Goal: Register for event/course

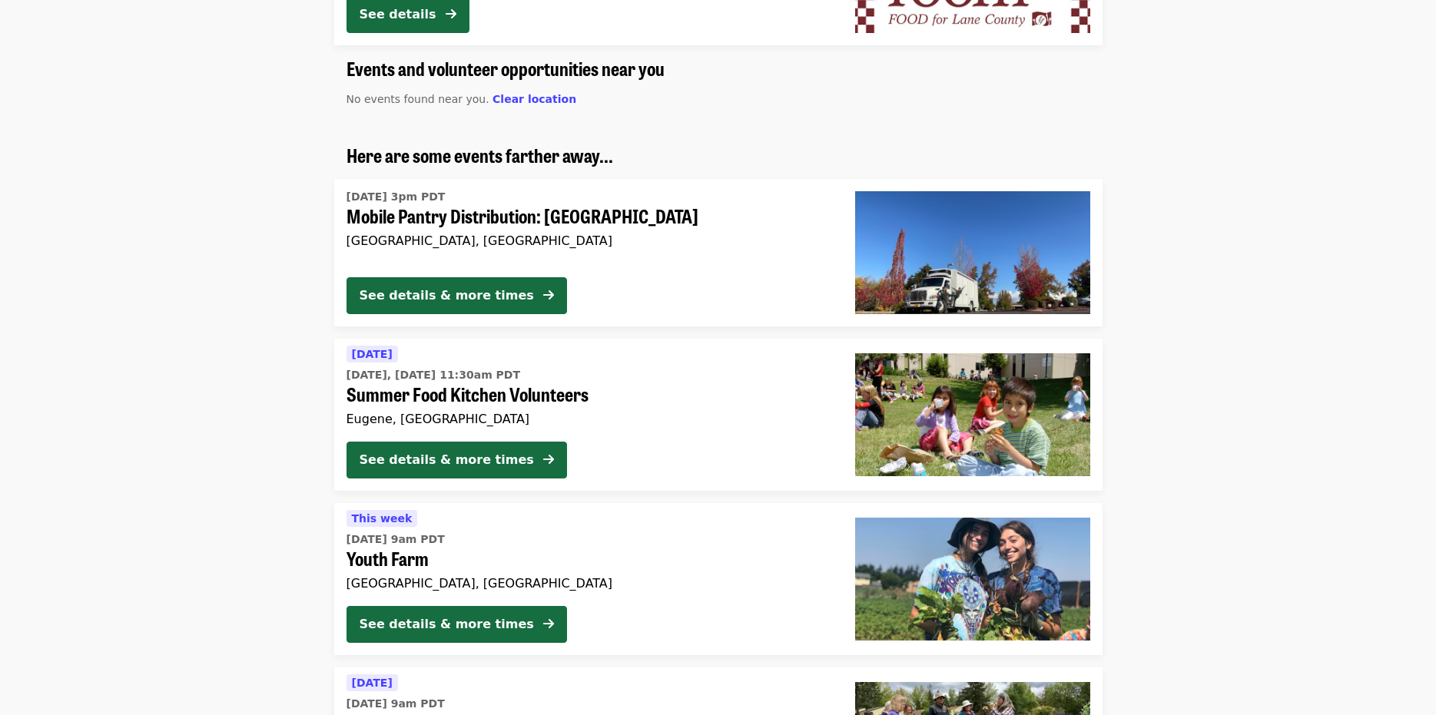
scroll to position [1075, 0]
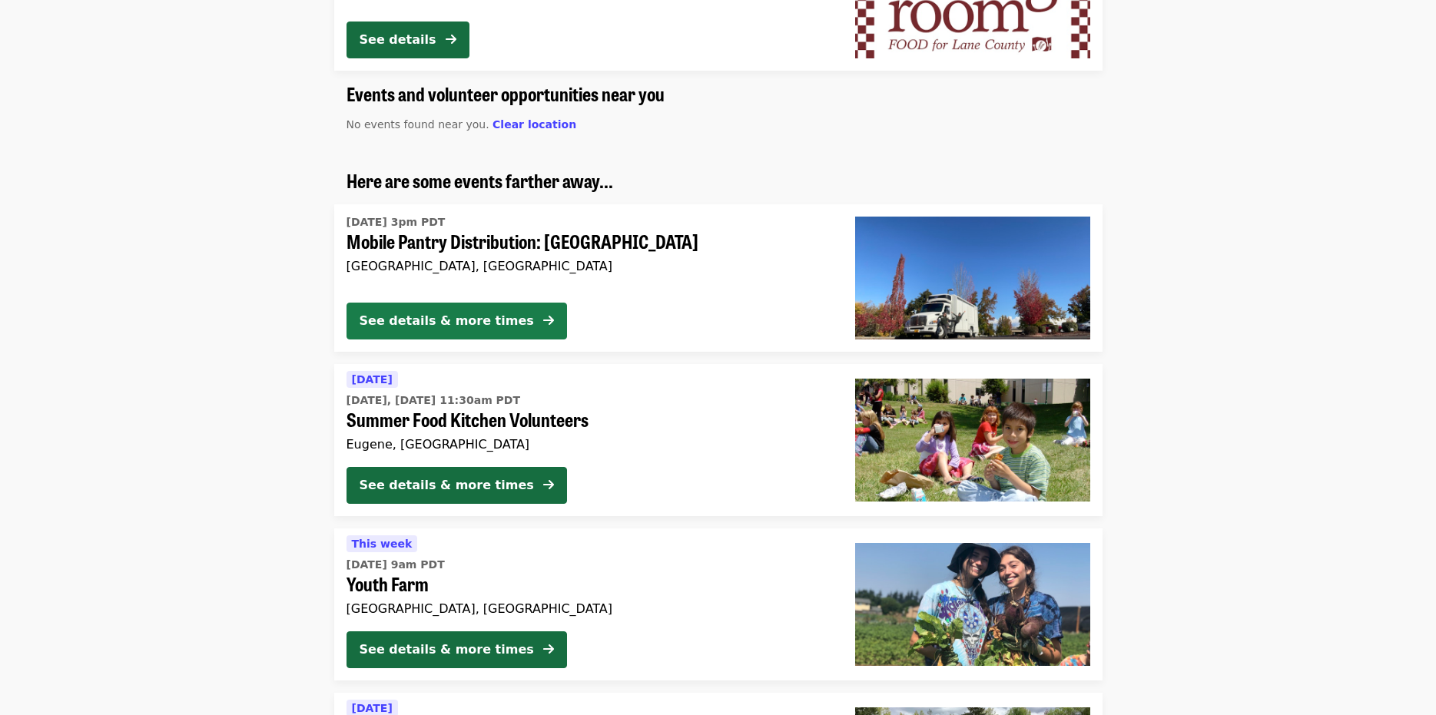
click at [499, 325] on button "See details & more times" at bounding box center [456, 321] width 220 height 37
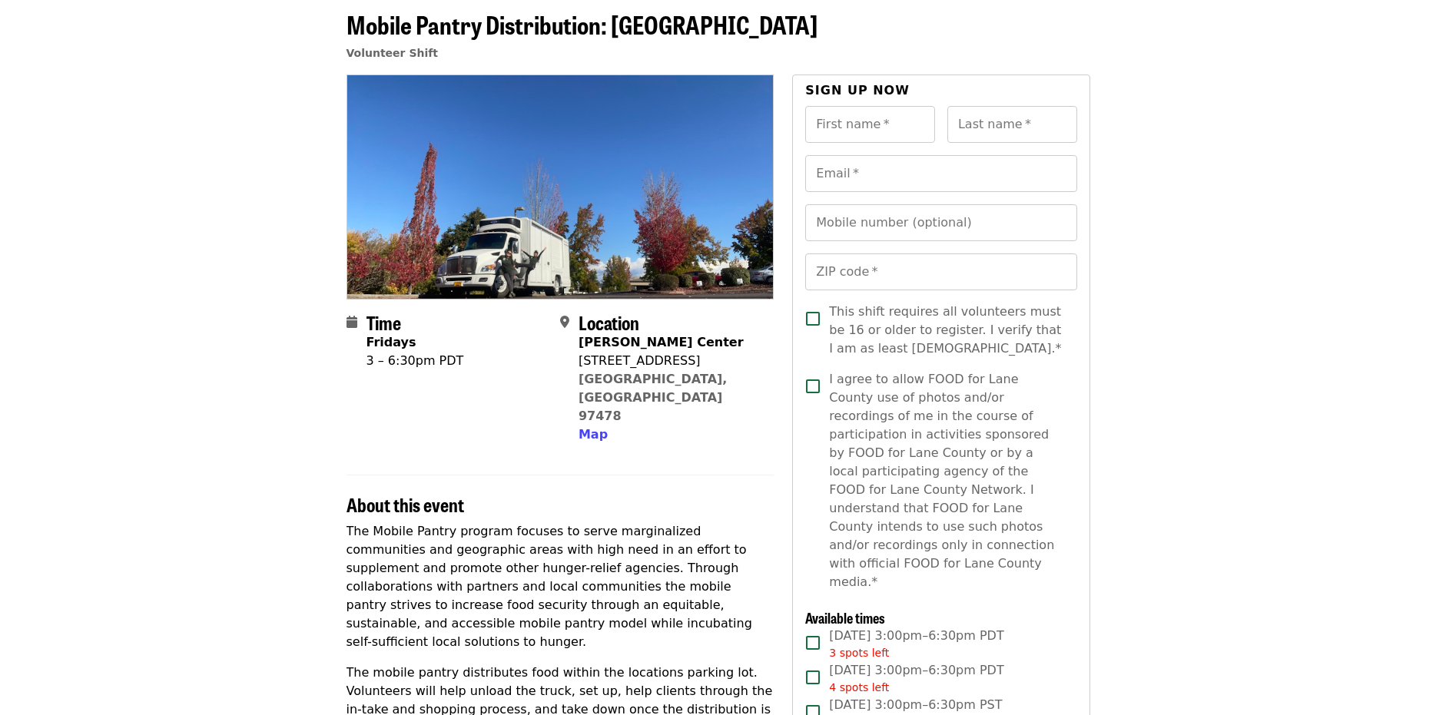
scroll to position [230, 0]
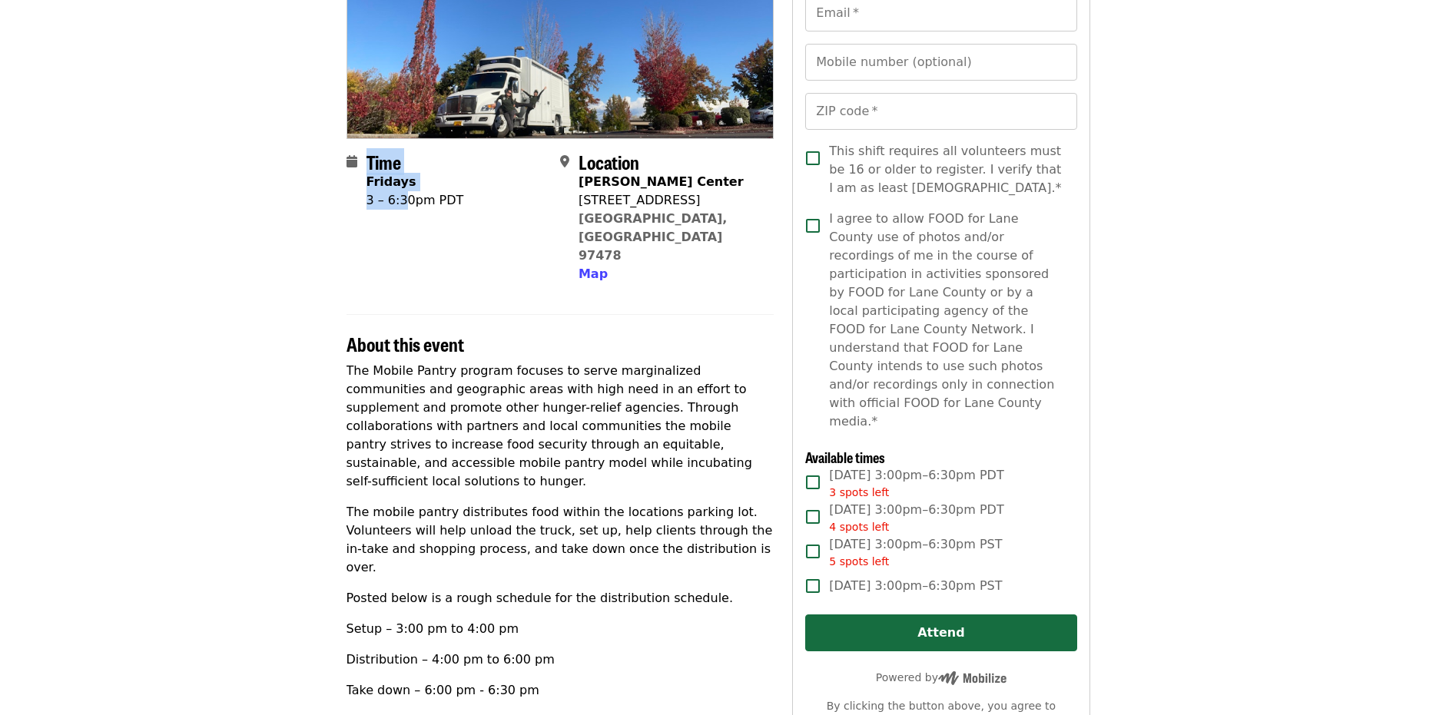
drag, startPoint x: 365, startPoint y: 179, endPoint x: 406, endPoint y: 195, distance: 44.5
click at [406, 195] on div "Time Fridays 3 – 6:30pm PDT" at bounding box center [446, 217] width 201 height 133
click at [453, 214] on div "Time Fridays 3 – 6:30pm PDT" at bounding box center [446, 217] width 201 height 133
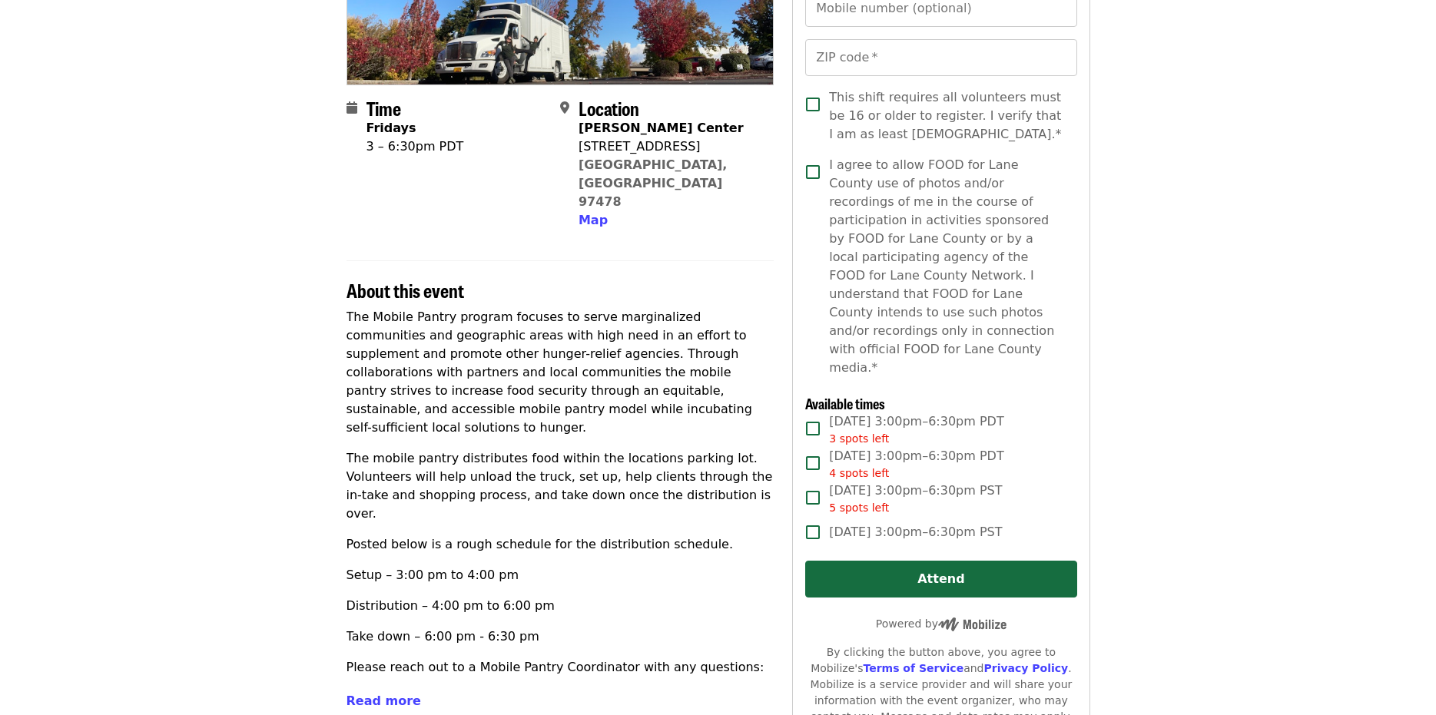
scroll to position [307, 0]
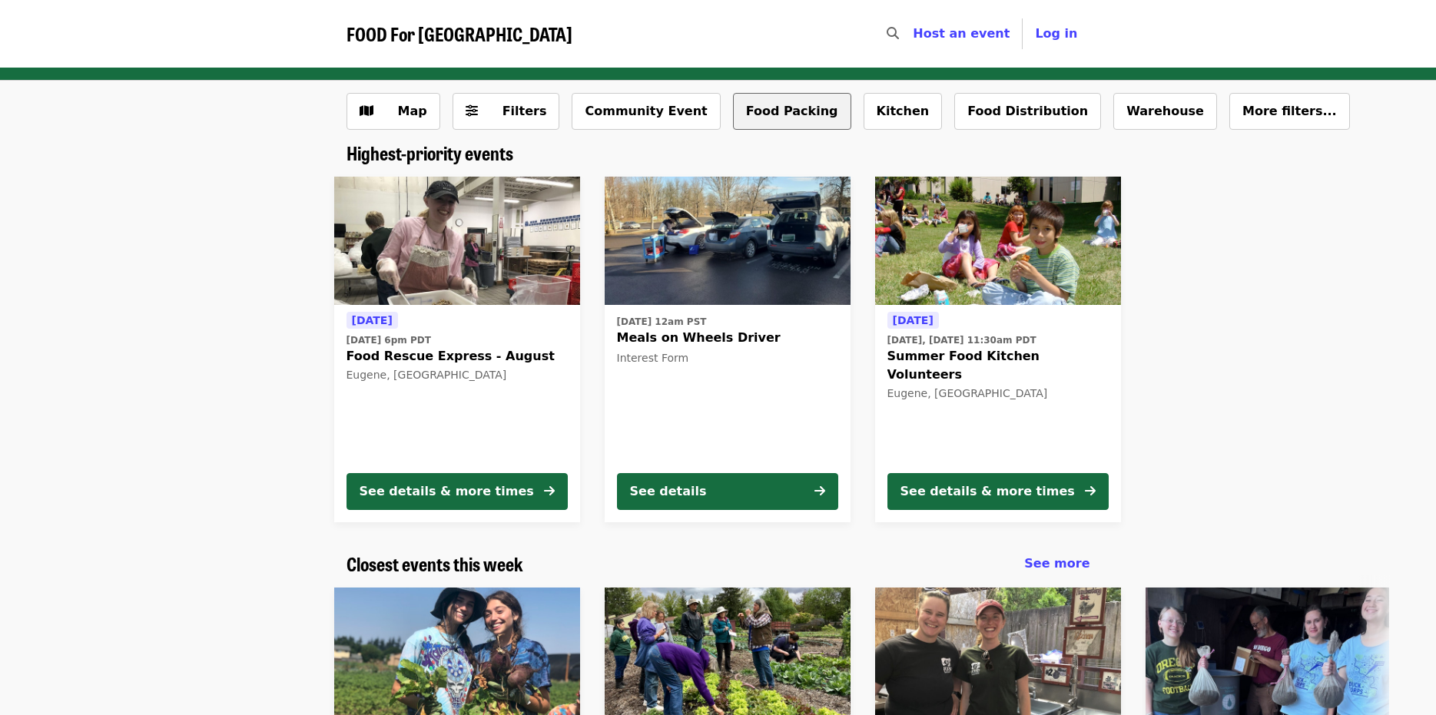
click at [733, 112] on button "Food Packing" at bounding box center [792, 111] width 118 height 37
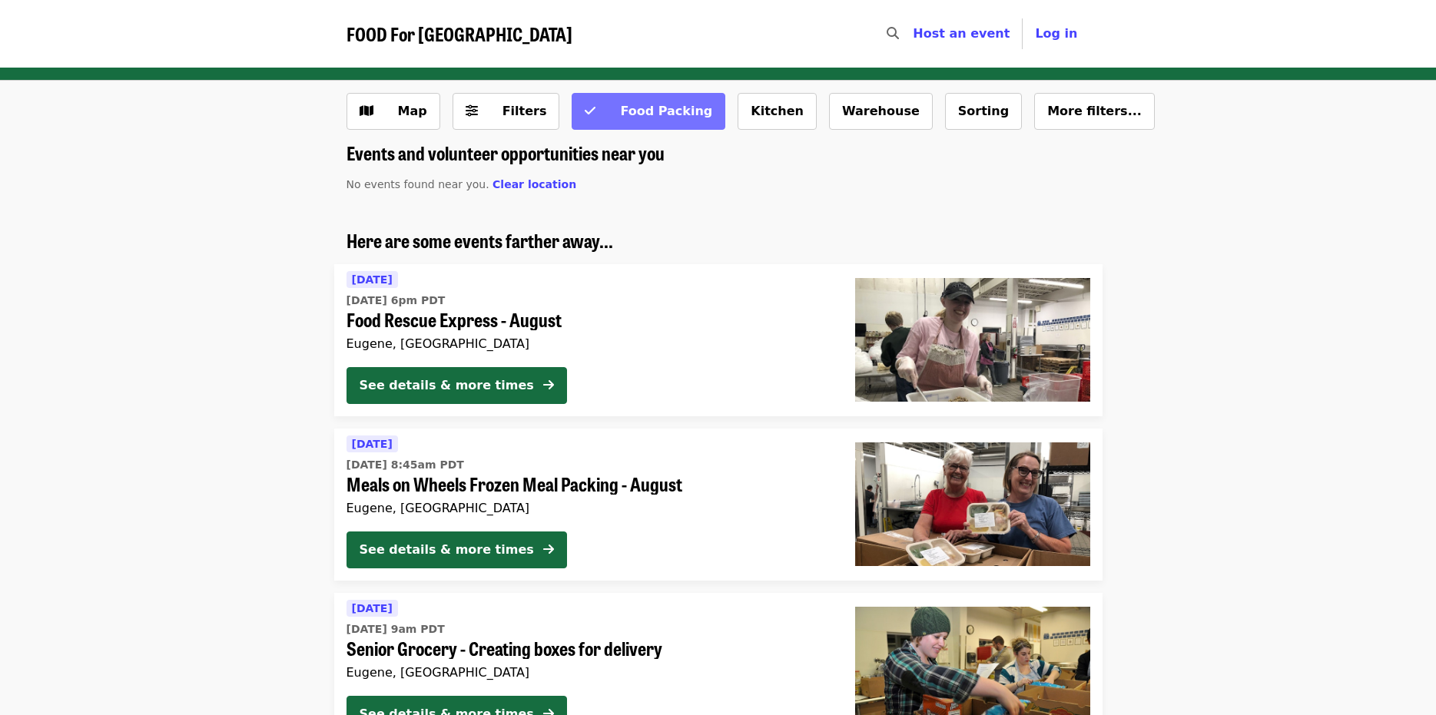
click at [655, 110] on span "Food Packing" at bounding box center [666, 111] width 92 height 15
